Goal: Task Accomplishment & Management: Use online tool/utility

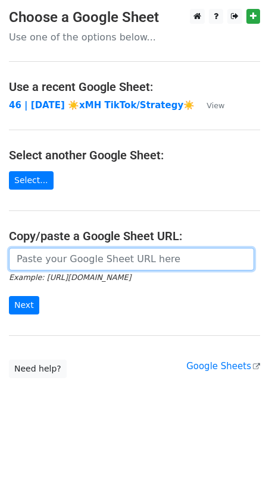
click at [119, 263] on input "url" at bounding box center [131, 259] width 245 height 23
paste input "https://docs.google.com/spreadsheets/d/1QYFPn78vBaJx2D51jOwmPvLe6SSl3trZECSK92y…"
type input "https://docs.google.com/spreadsheets/d/1QYFPn78vBaJx2D51jOwmPvLe6SSl3trZECSK92y…"
click at [9, 296] on input "Next" at bounding box center [24, 305] width 30 height 18
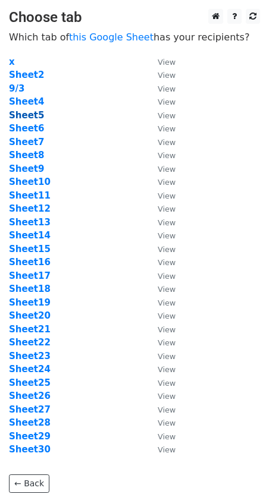
click at [29, 112] on strong "Sheet5" at bounding box center [26, 115] width 35 height 11
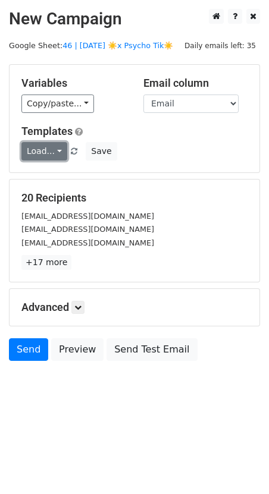
click at [48, 149] on link "Load..." at bounding box center [44, 151] width 46 height 18
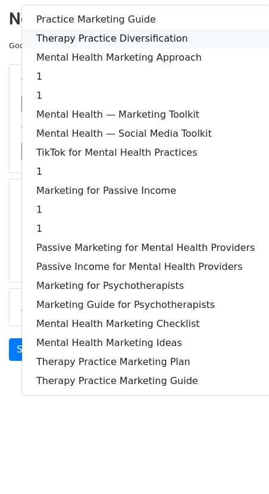
click at [102, 43] on link "Therapy Practice Diversification" at bounding box center [145, 38] width 247 height 19
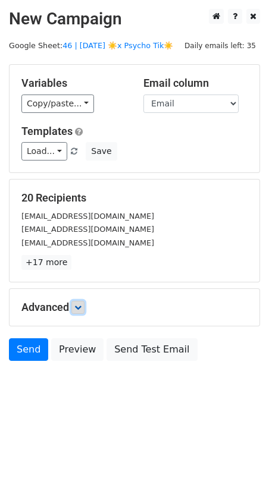
click at [81, 304] on icon at bounding box center [77, 307] width 7 height 7
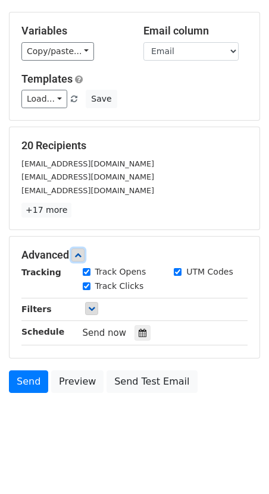
scroll to position [83, 0]
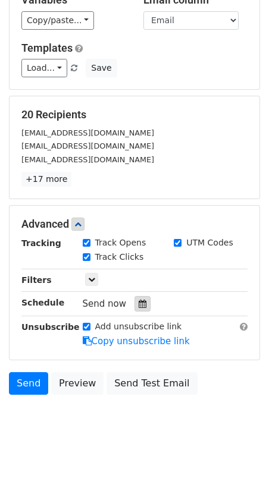
click at [138, 299] on icon at bounding box center [142, 303] width 8 height 8
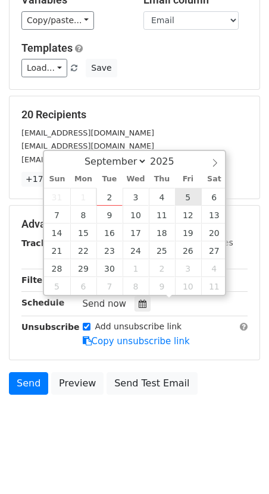
type input "2025-09-05 12:00"
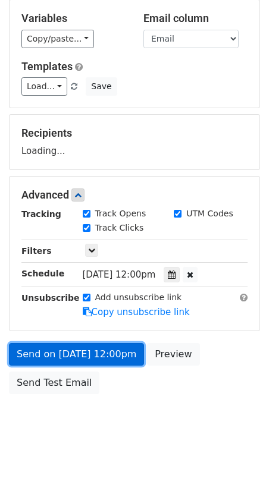
click at [119, 357] on link "Send on Sep 5 at 12:00pm" at bounding box center [76, 354] width 135 height 23
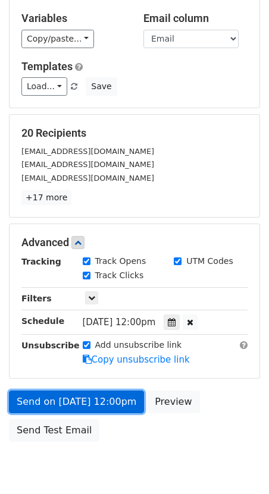
click at [116, 397] on link "Send on Sep 5 at 12:00pm" at bounding box center [76, 401] width 135 height 23
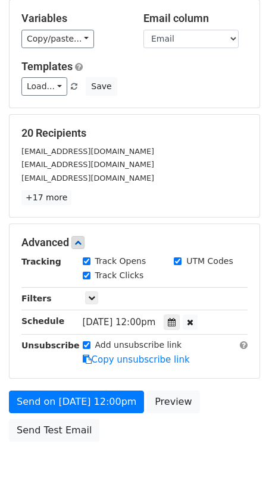
click at [179, 309] on div "Tracking Track Opens UTM Codes Track Clicks Filters Only include spreadsheet ro…" at bounding box center [134, 310] width 226 height 111
click at [175, 323] on icon at bounding box center [172, 322] width 8 height 8
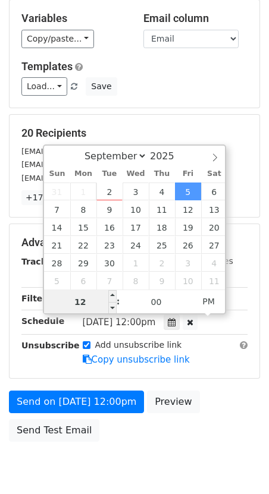
click at [94, 304] on input "12" at bounding box center [80, 302] width 72 height 24
type input "7"
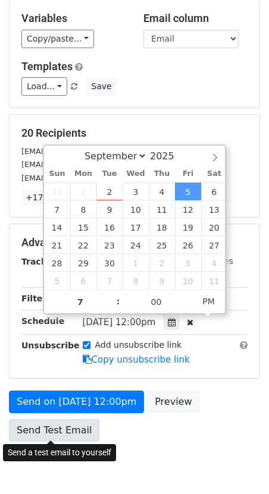
type input "2025-09-05 19:00"
click at [56, 434] on link "Send Test Email" at bounding box center [54, 430] width 90 height 23
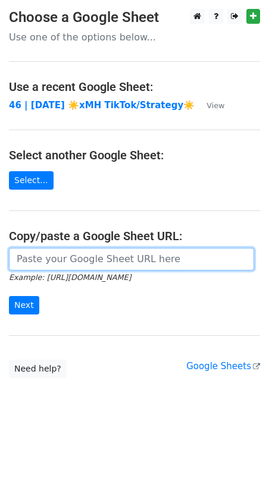
click at [74, 262] on input "url" at bounding box center [131, 259] width 245 height 23
paste input "[URL][DOMAIN_NAME]"
type input "[URL][DOMAIN_NAME]"
click at [9, 296] on input "Next" at bounding box center [24, 305] width 30 height 18
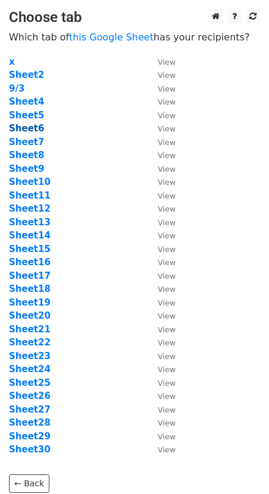
click at [29, 132] on strong "Sheet6" at bounding box center [26, 128] width 35 height 11
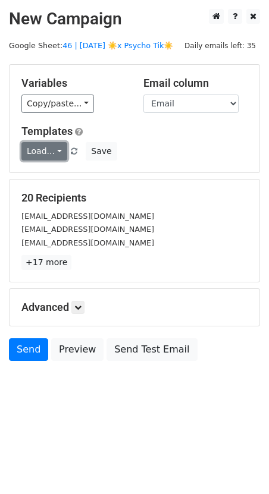
click at [47, 150] on link "Load..." at bounding box center [44, 151] width 46 height 18
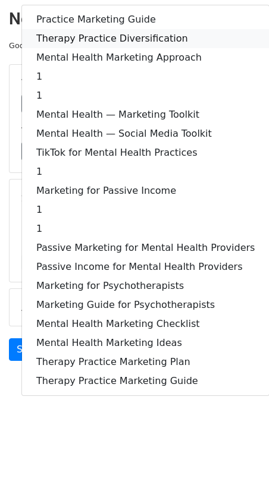
click at [99, 44] on link "Therapy Practice Diversification" at bounding box center [145, 38] width 247 height 19
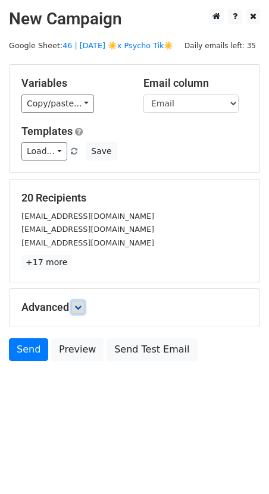
click at [84, 307] on link at bounding box center [77, 307] width 13 height 13
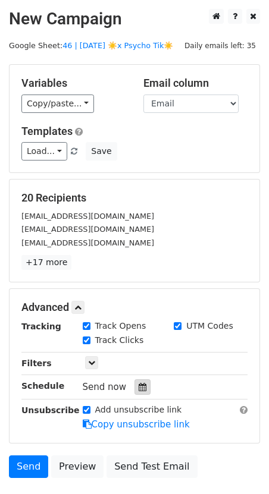
click at [141, 387] on icon at bounding box center [142, 387] width 8 height 8
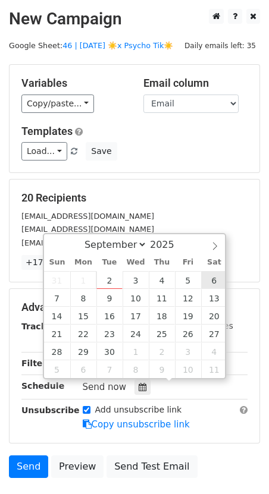
type input "2025-09-06 12:00"
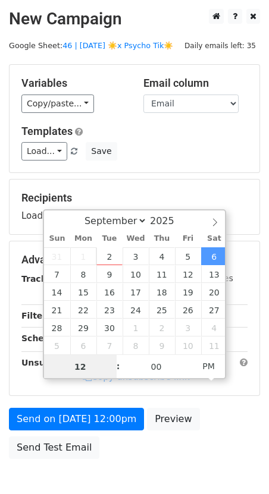
type input "7"
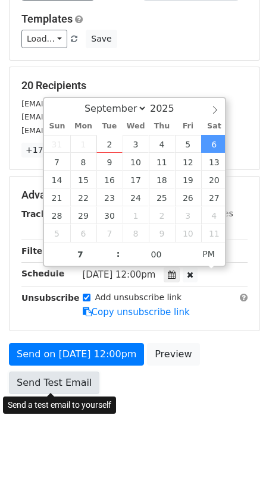
type input "2025-09-06 19:00"
click at [47, 389] on link "Send Test Email" at bounding box center [54, 382] width 90 height 23
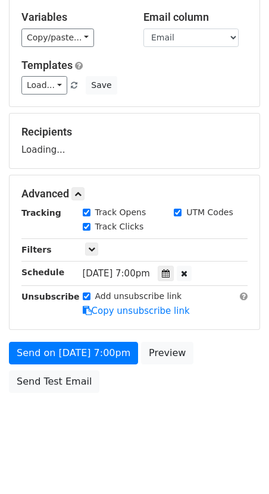
scroll to position [65, 0]
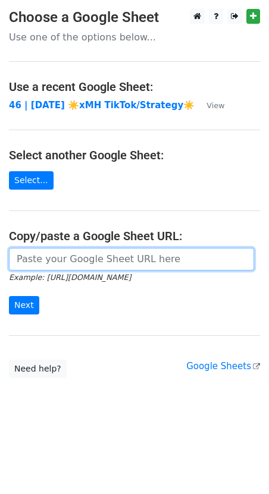
click at [107, 259] on input "url" at bounding box center [131, 259] width 245 height 23
paste input "https://docs.google.com/spreadsheets/d/1QYFPn78vBaJx2D51jOwmPvLe6SSl3trZECSK92y…"
type input "https://docs.google.com/spreadsheets/d/1QYFPn78vBaJx2D51jOwmPvLe6SSl3trZECSK92y…"
click at [9, 296] on input "Next" at bounding box center [24, 305] width 30 height 18
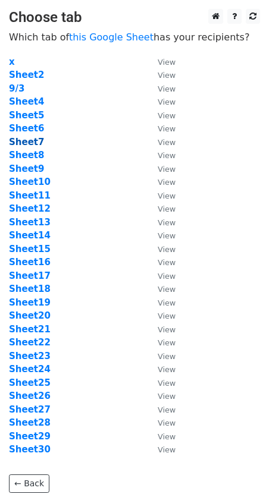
click at [29, 138] on strong "Sheet7" at bounding box center [26, 142] width 35 height 11
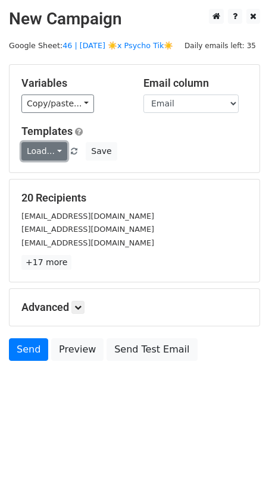
click at [38, 155] on link "Load..." at bounding box center [44, 151] width 46 height 18
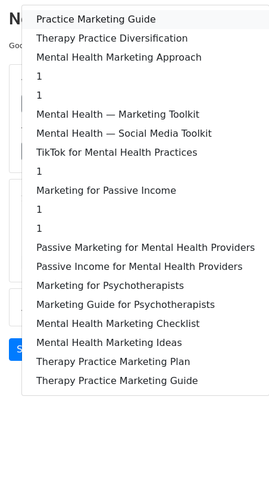
click at [122, 10] on link "Practice Marketing Guide" at bounding box center [145, 19] width 247 height 19
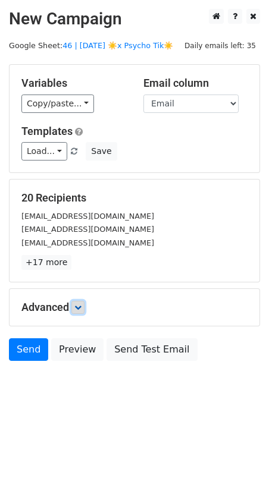
click at [80, 310] on link at bounding box center [77, 307] width 13 height 13
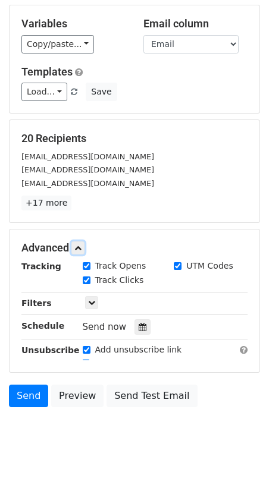
scroll to position [83, 0]
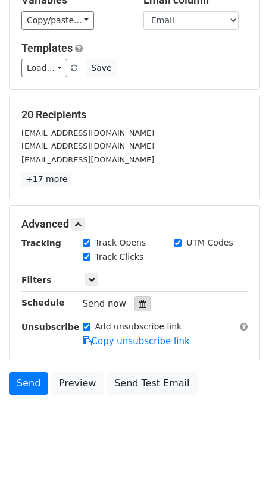
click at [138, 305] on icon at bounding box center [142, 303] width 8 height 8
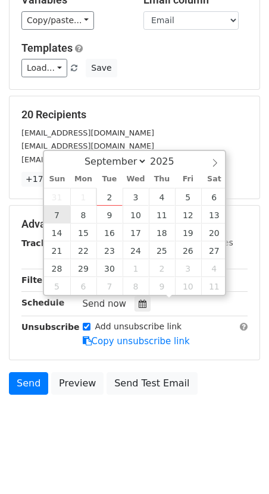
type input "2025-09-07 12:00"
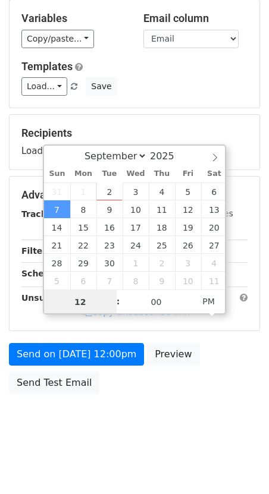
type input "7"
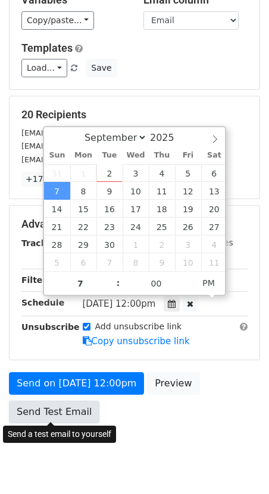
type input "2025-09-07 19:00"
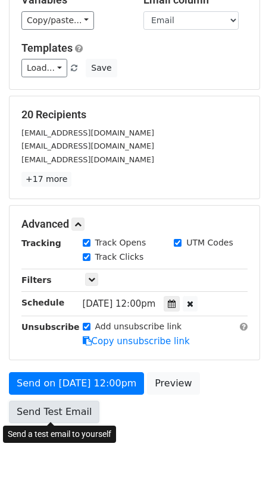
click at [56, 418] on link "Send Test Email" at bounding box center [54, 411] width 90 height 23
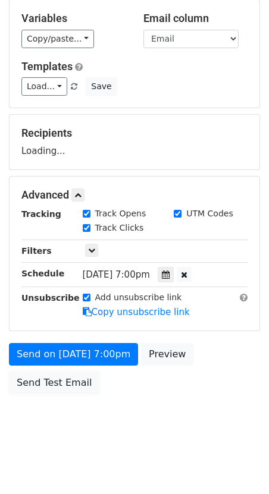
scroll to position [83, 0]
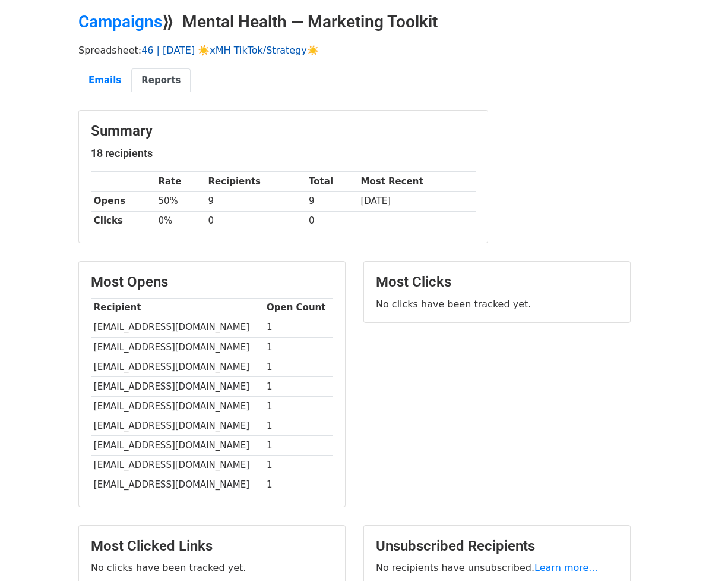
scroll to position [49, 0]
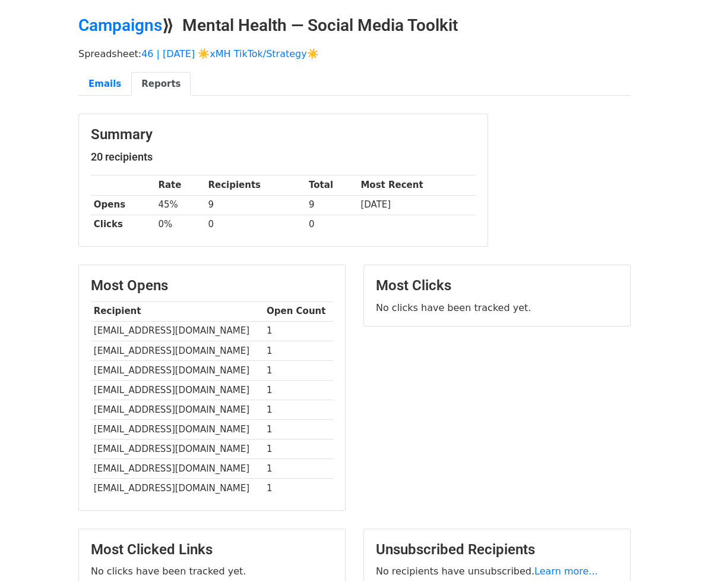
scroll to position [39, 0]
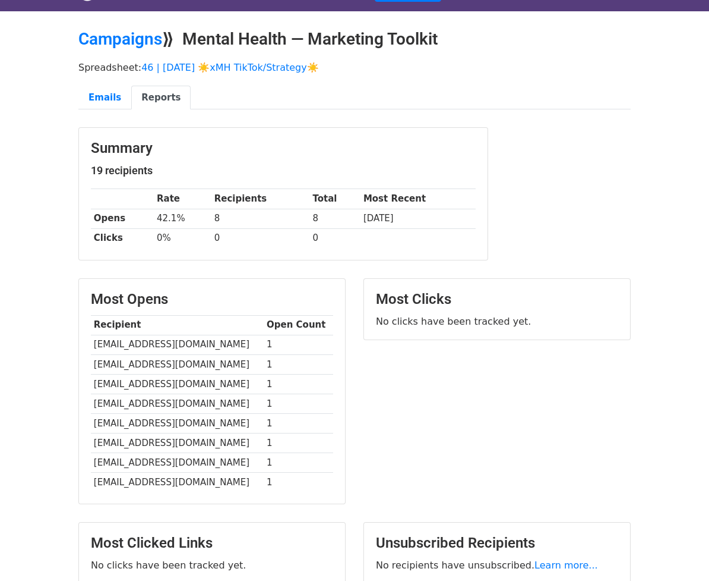
scroll to position [25, 0]
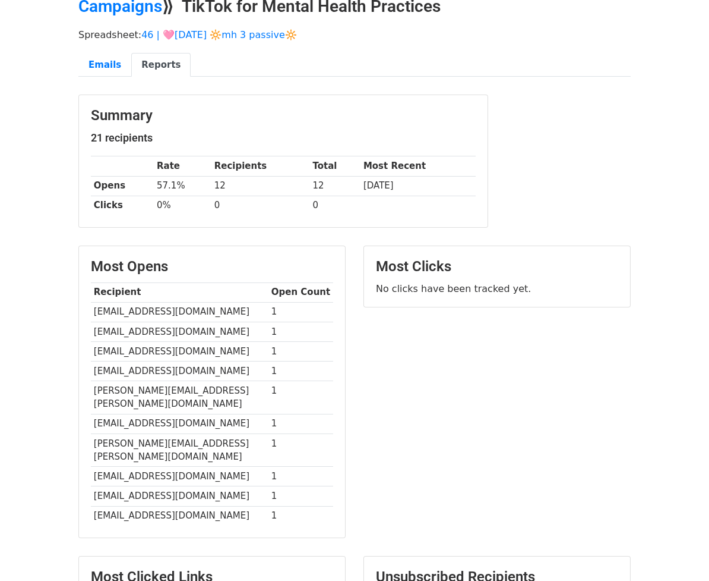
scroll to position [65, 0]
